Goal: Task Accomplishment & Management: Manage account settings

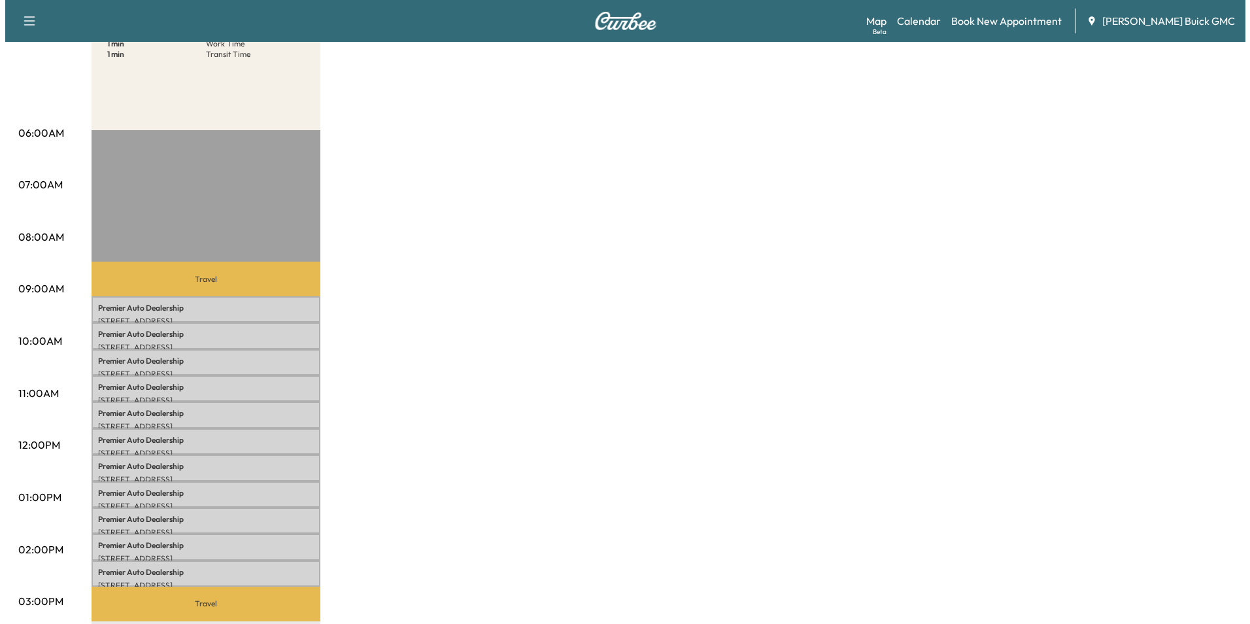
scroll to position [196, 0]
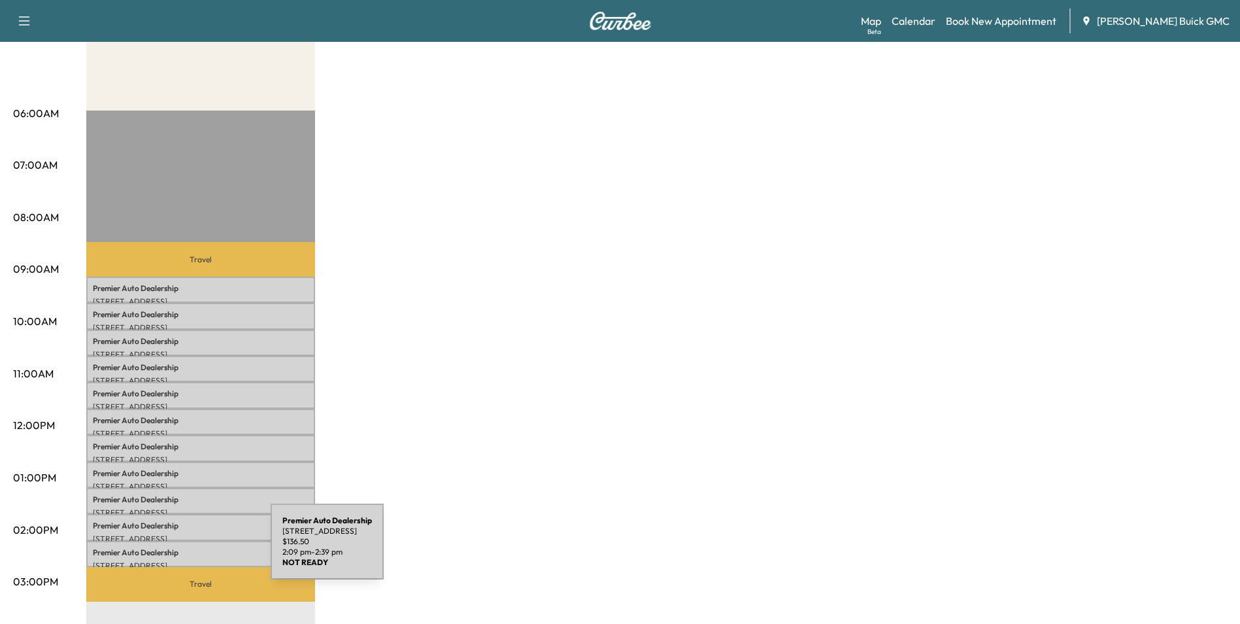
click at [173, 549] on p "Premier Auto Dealership" at bounding box center [201, 552] width 216 height 10
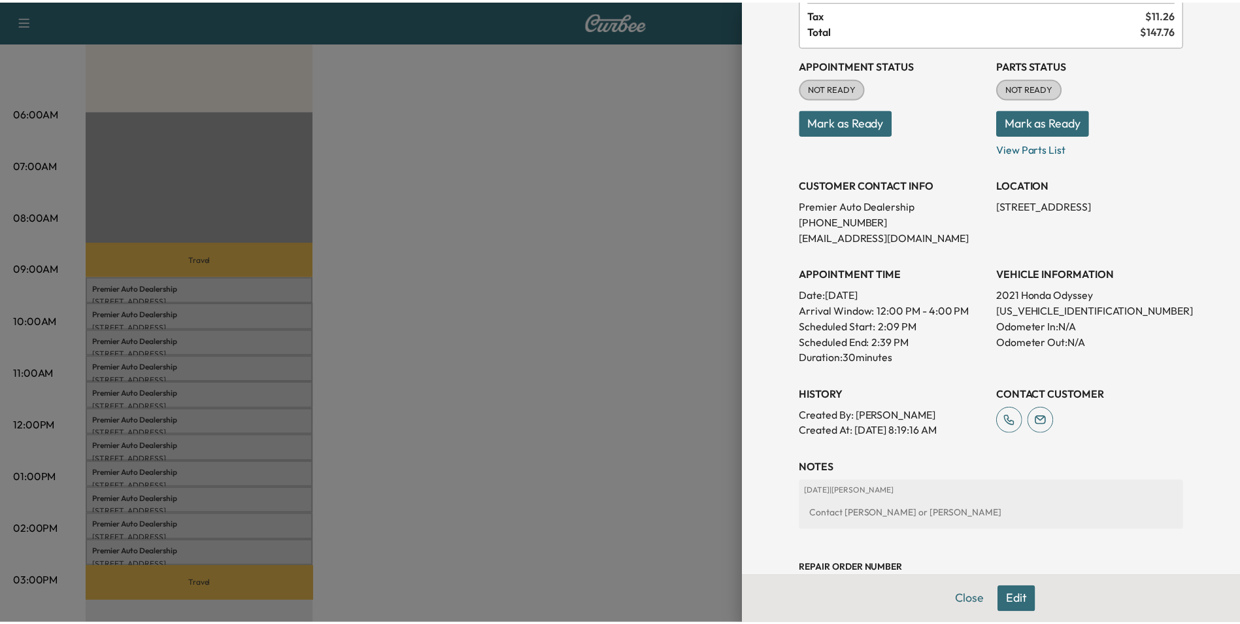
scroll to position [131, 0]
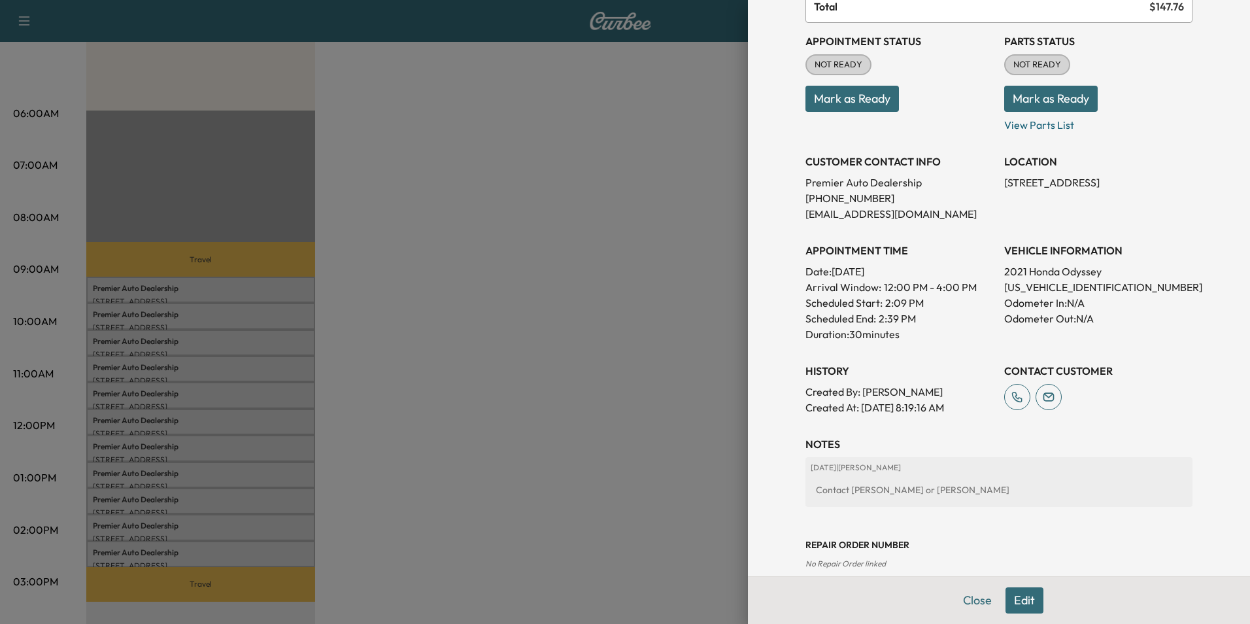
click at [484, 403] on div at bounding box center [625, 312] width 1250 height 624
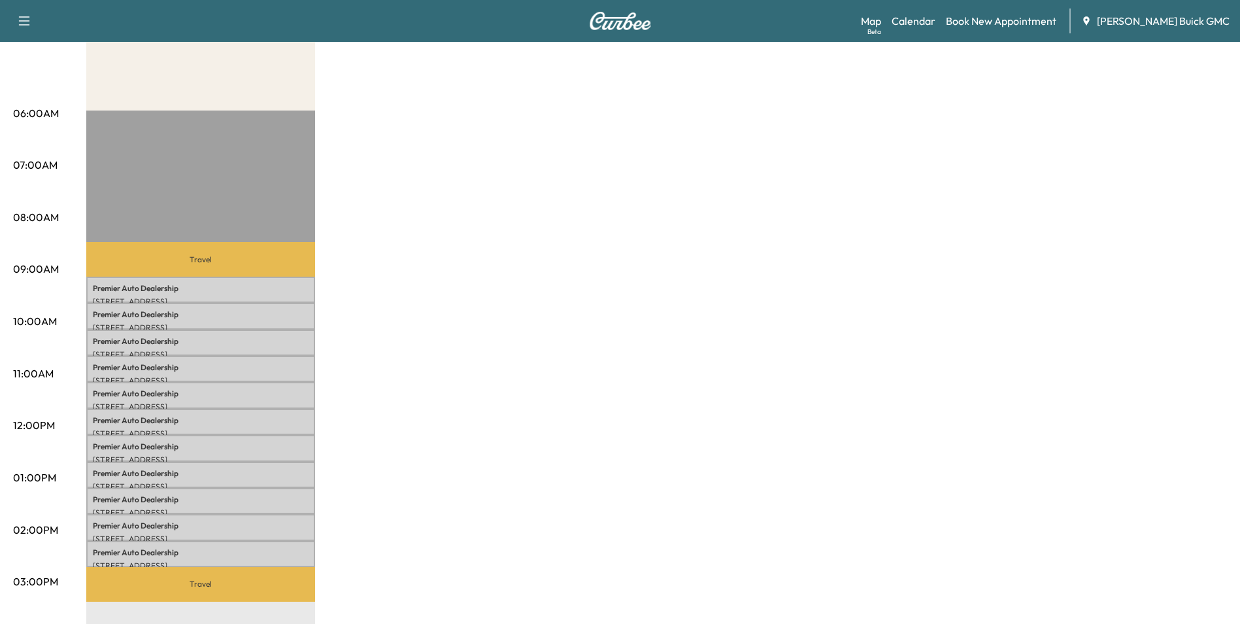
scroll to position [0, 0]
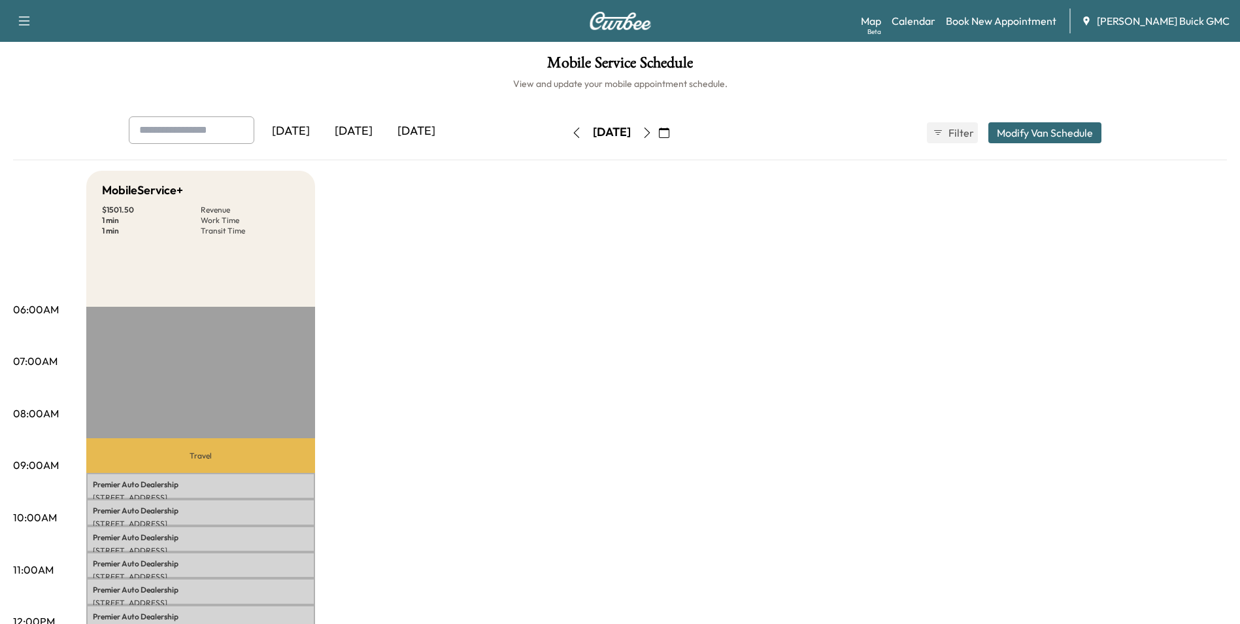
click at [571, 129] on icon "button" at bounding box center [576, 132] width 10 height 10
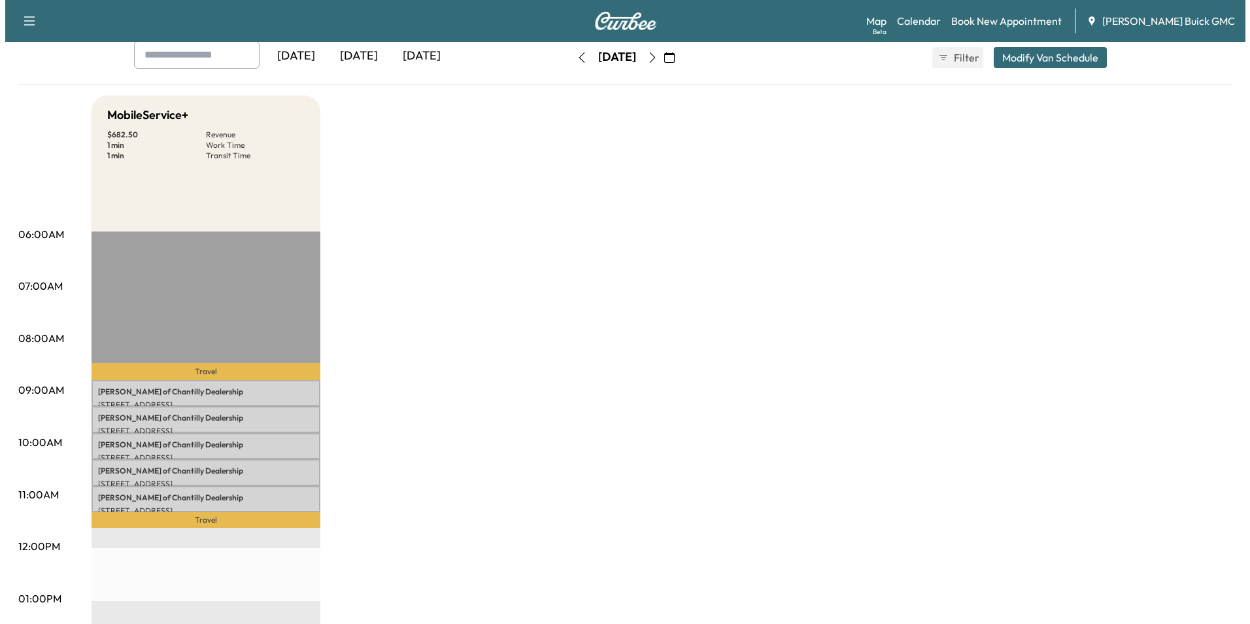
scroll to position [196, 0]
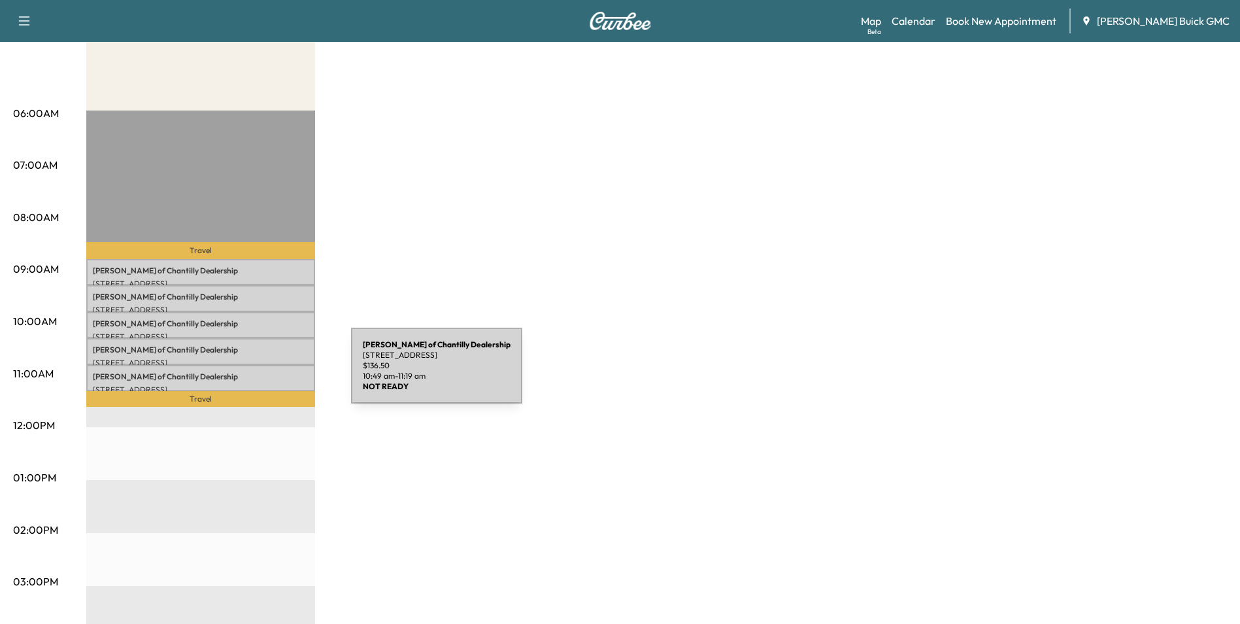
click at [253, 373] on p "[PERSON_NAME] of Chantilly Dealership" at bounding box center [201, 376] width 216 height 10
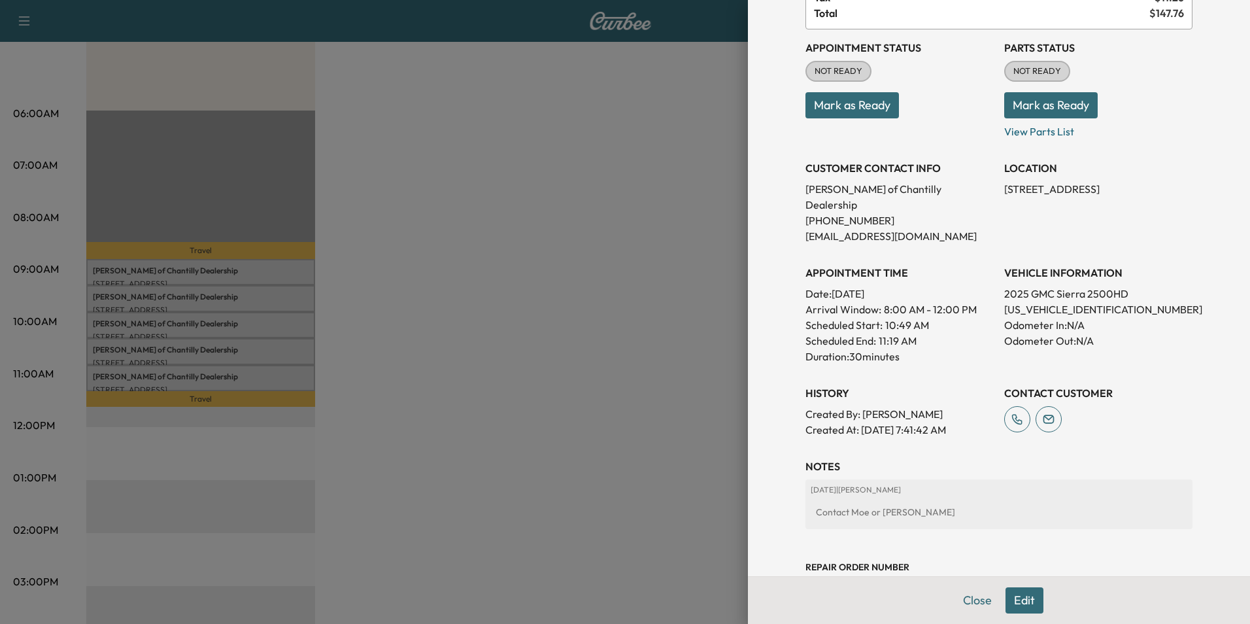
scroll to position [210, 0]
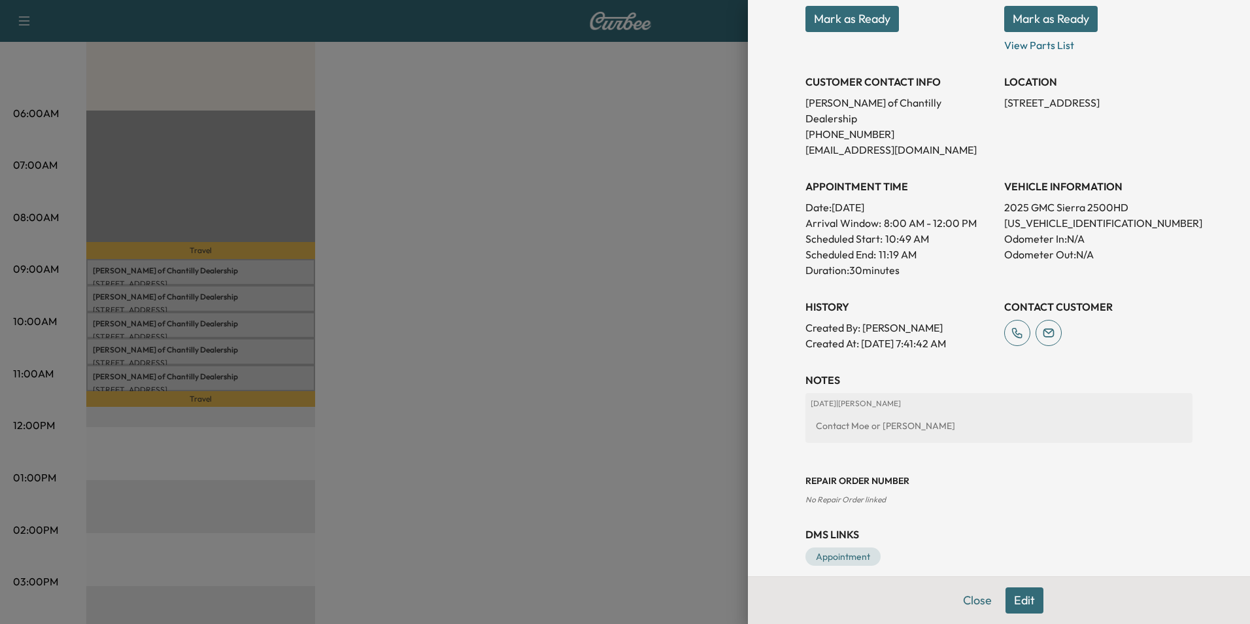
click at [1011, 598] on button "Edit" at bounding box center [1024, 600] width 38 height 26
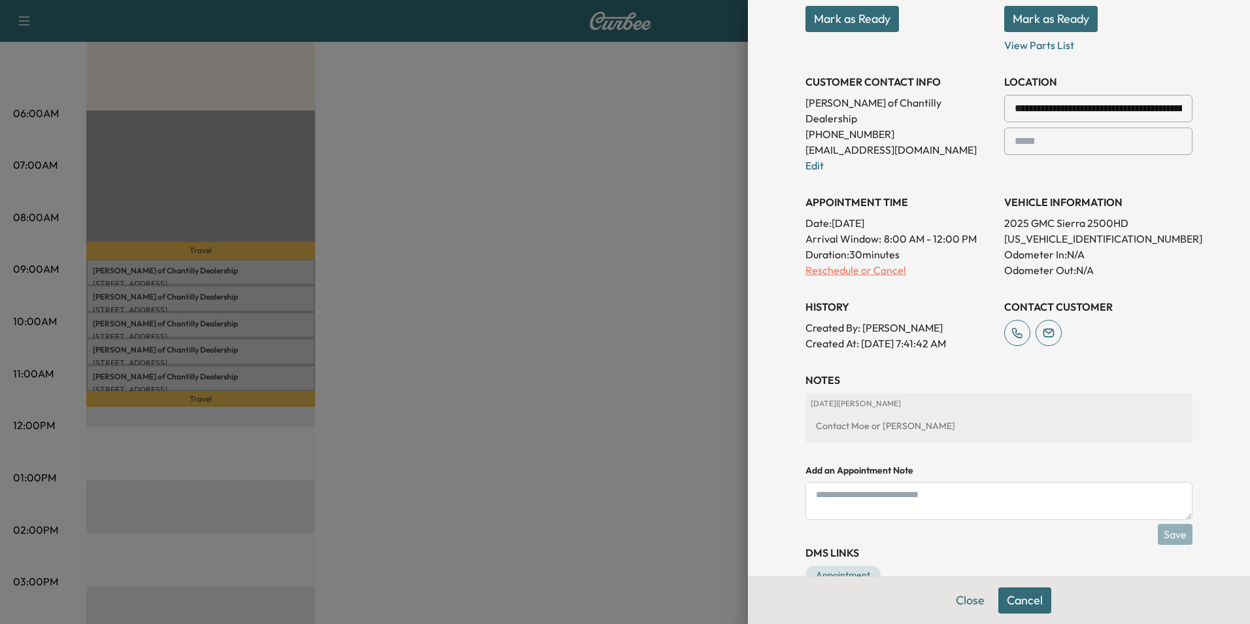
click at [828, 262] on p "Reschedule or Cancel" at bounding box center [899, 270] width 188 height 16
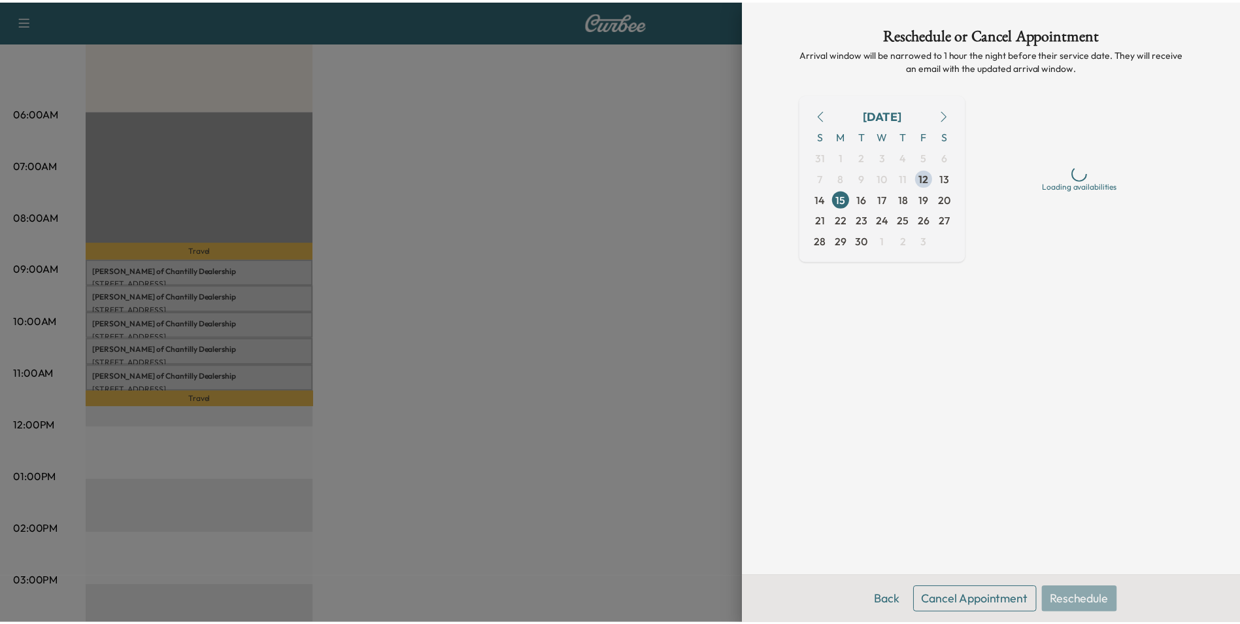
scroll to position [0, 0]
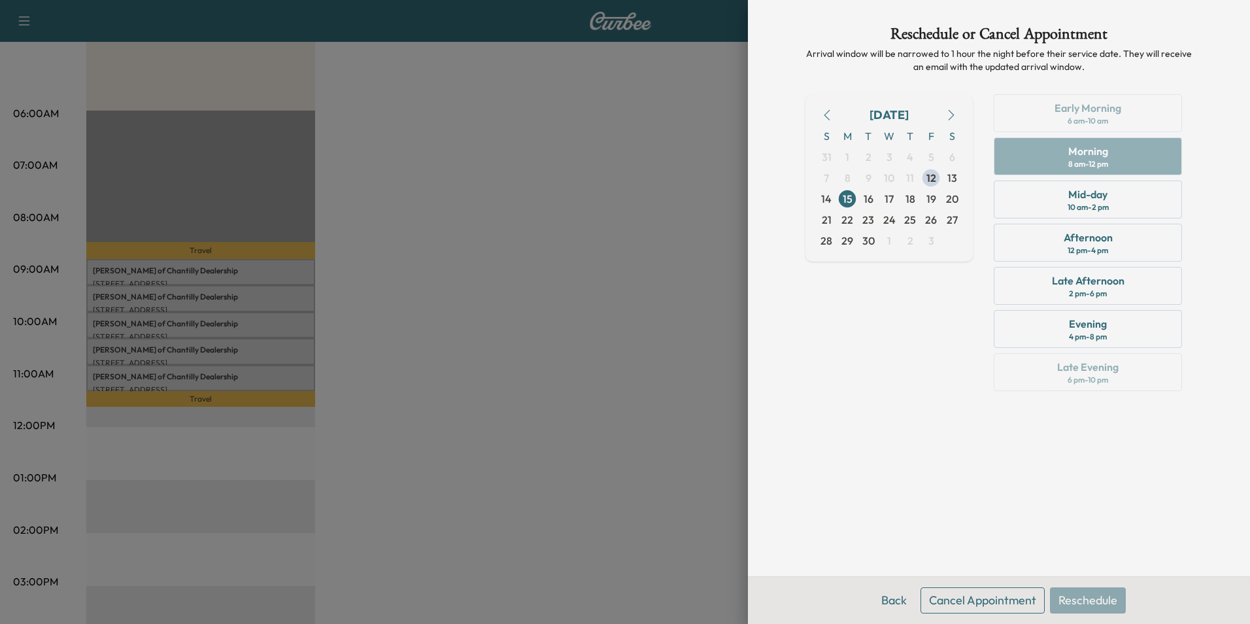
click at [984, 599] on button "Cancel Appointment" at bounding box center [982, 600] width 124 height 26
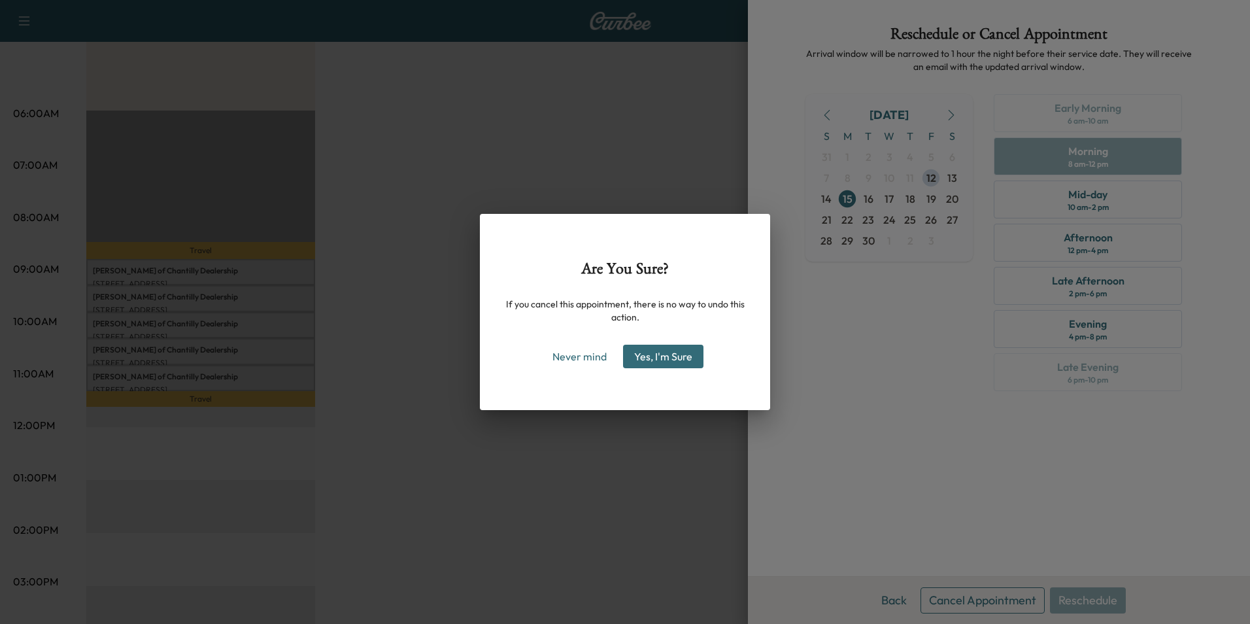
click at [678, 355] on button "Yes, I'm Sure" at bounding box center [663, 356] width 80 height 24
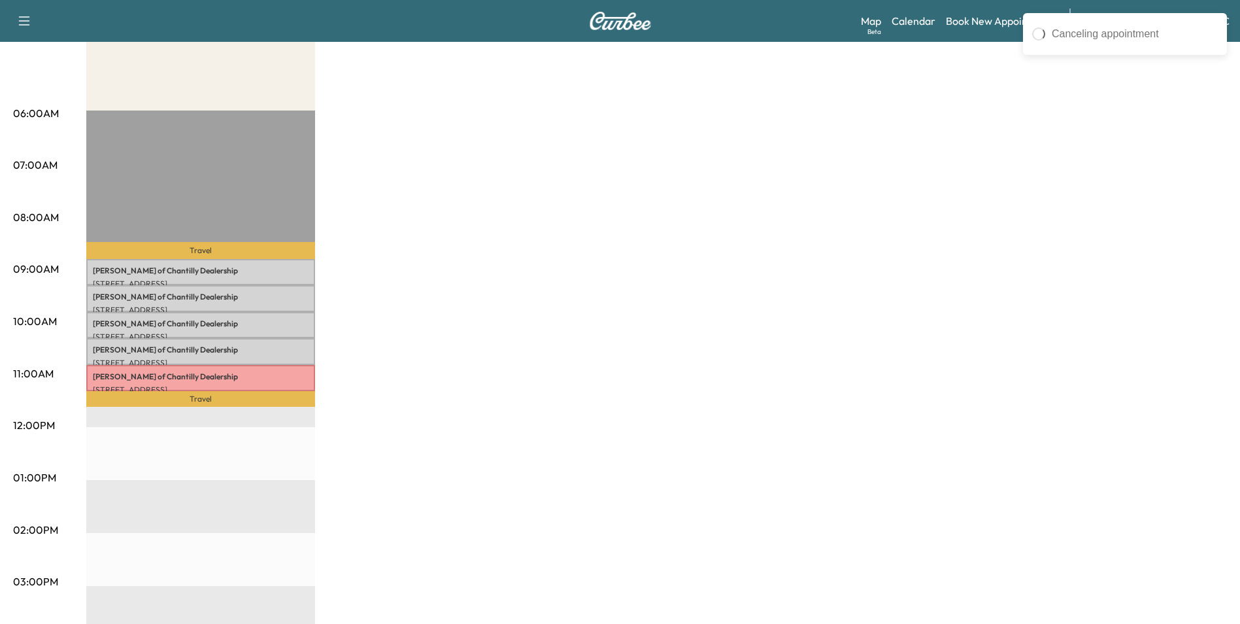
click at [507, 495] on div "MobileService+ $ 682.50 Revenue 1 min Work Time 1 min Transit Time Travel [PERS…" at bounding box center [656, 465] width 1141 height 980
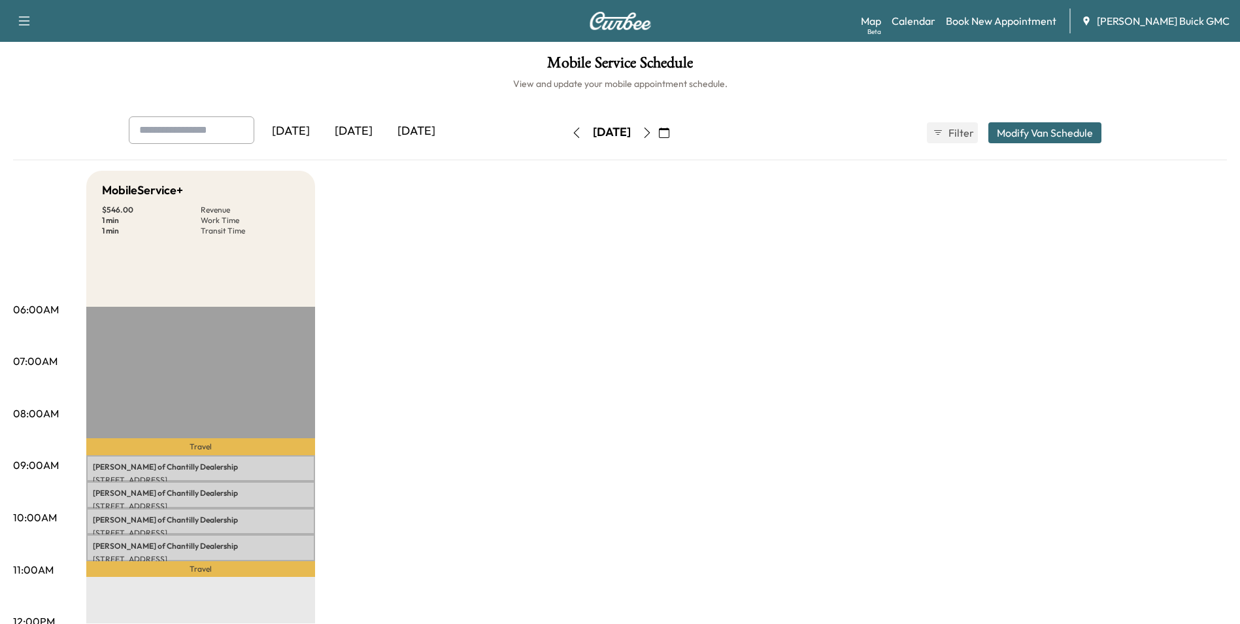
click at [652, 130] on icon "button" at bounding box center [647, 132] width 10 height 10
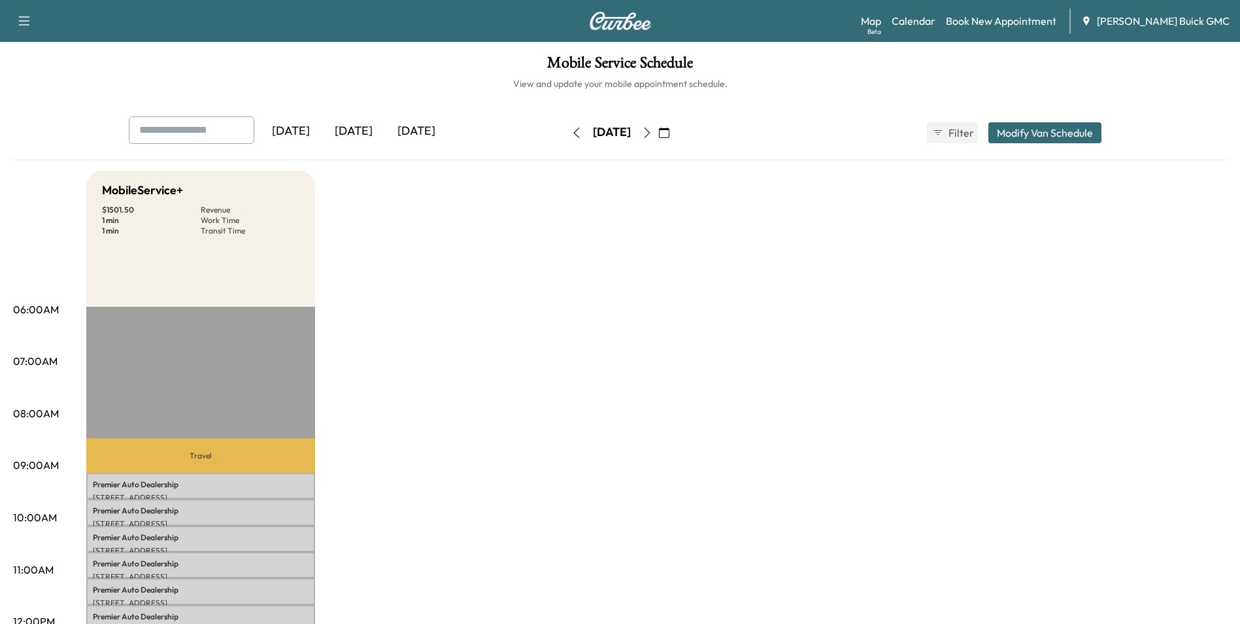
click at [571, 132] on icon "button" at bounding box center [576, 132] width 10 height 10
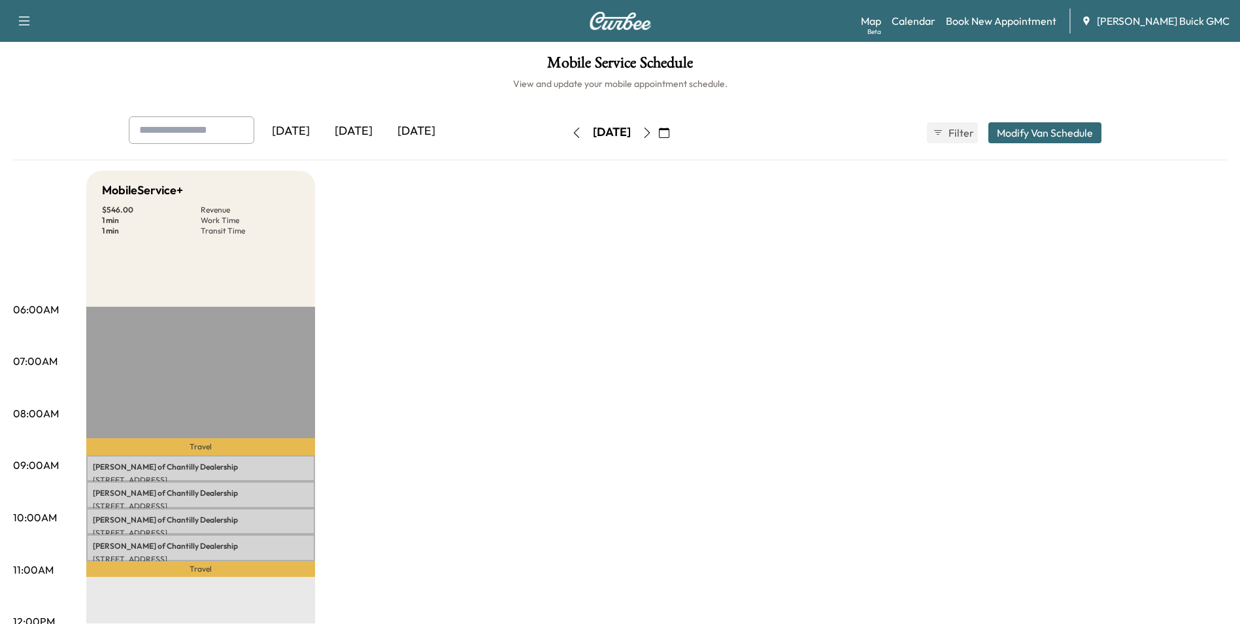
drag, startPoint x: 523, startPoint y: 361, endPoint x: 531, endPoint y: 351, distance: 13.1
click at [652, 129] on icon "button" at bounding box center [647, 132] width 10 height 10
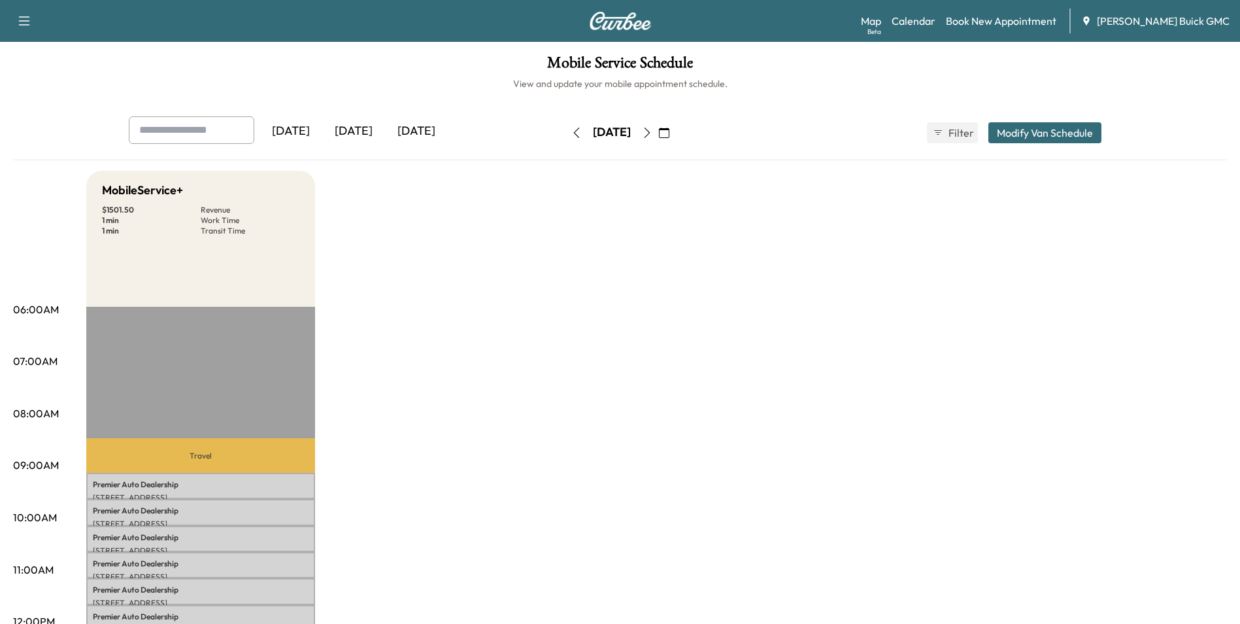
drag, startPoint x: 1080, startPoint y: 262, endPoint x: 1059, endPoint y: 290, distance: 35.0
